Goal: Find specific page/section: Find specific page/section

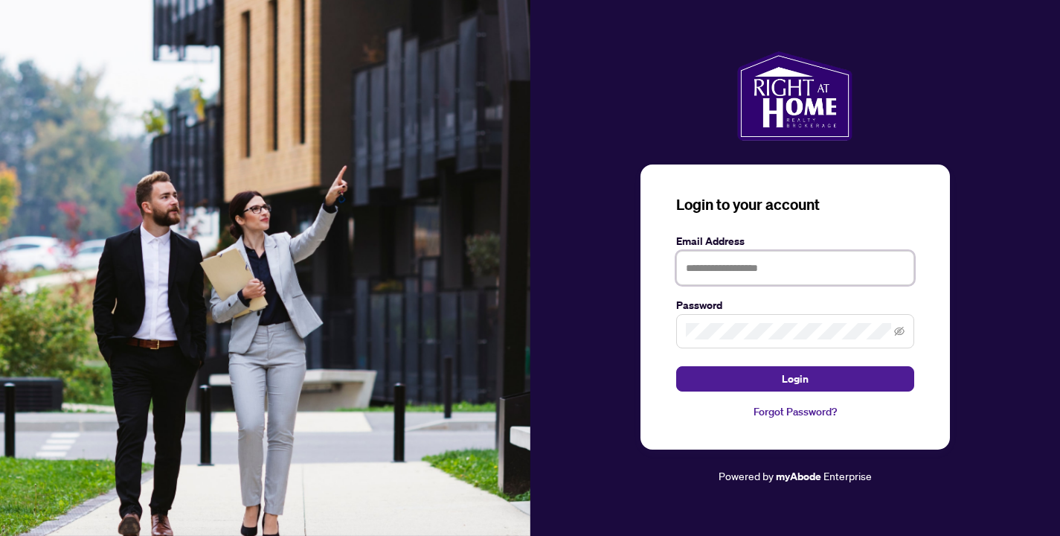
type input "**********"
click at [794, 379] on button "Login" at bounding box center [795, 378] width 238 height 25
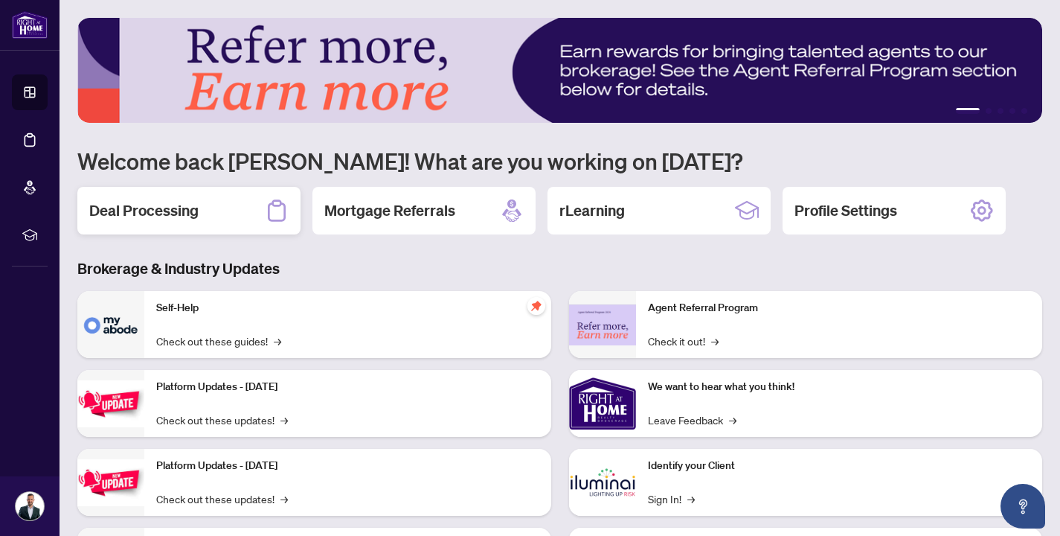
click at [192, 217] on h2 "Deal Processing" at bounding box center [143, 210] width 109 height 21
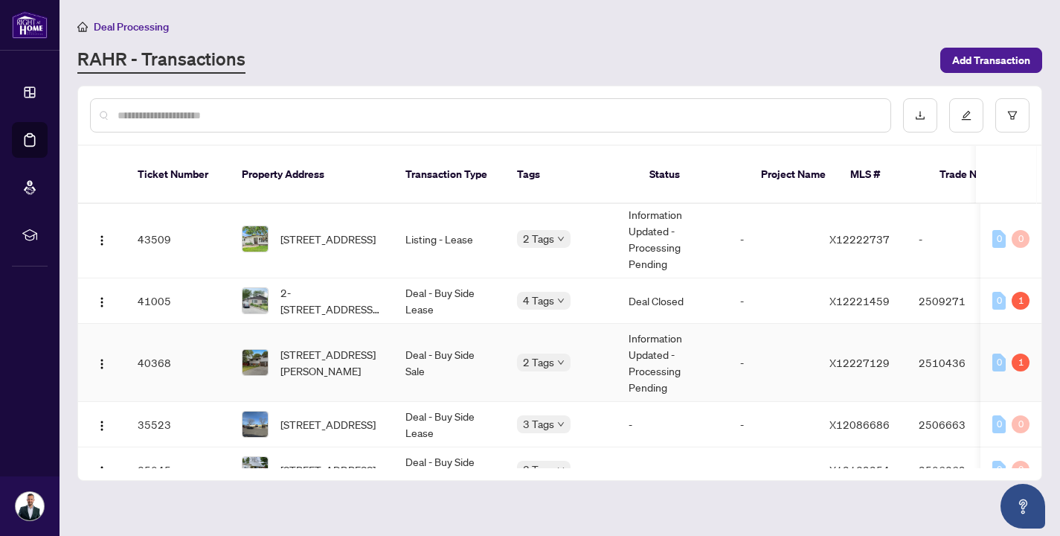
scroll to position [206, 0]
click at [760, 344] on td "-" at bounding box center [772, 362] width 89 height 78
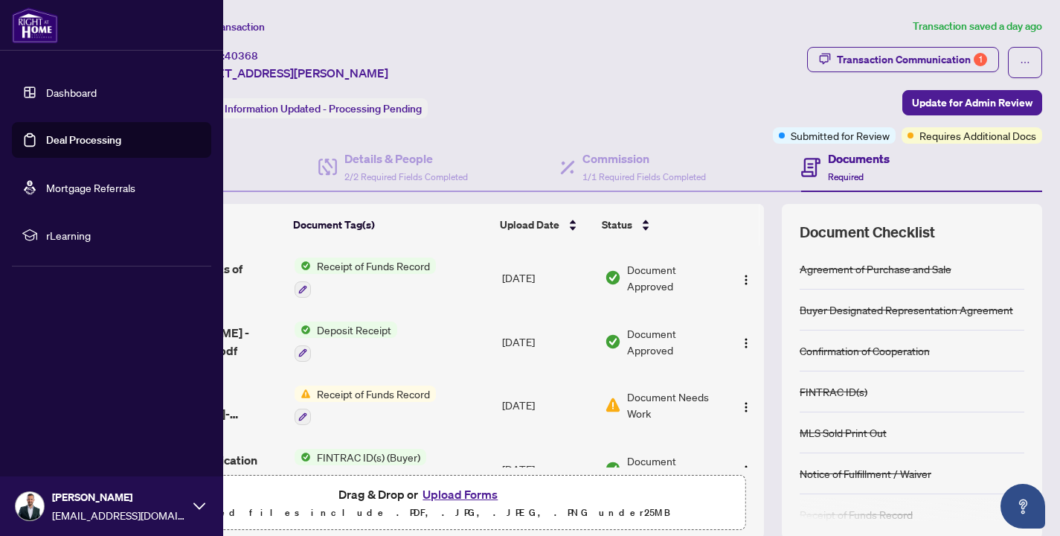
click at [46, 96] on link "Dashboard" at bounding box center [71, 92] width 51 height 13
